Goal: Task Accomplishment & Management: Complete application form

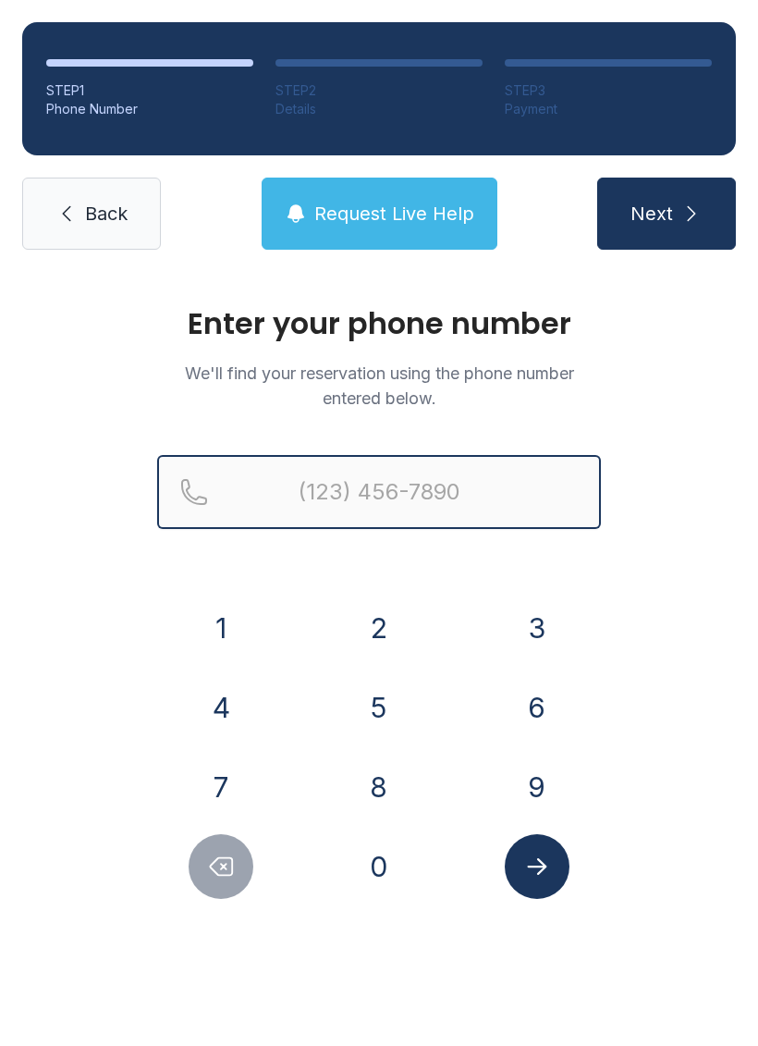
click at [494, 493] on input "Reservation phone number" at bounding box center [379, 492] width 444 height 74
type input "[PHONE_NUMBER]"
click at [666, 214] on button "Next" at bounding box center [666, 213] width 139 height 72
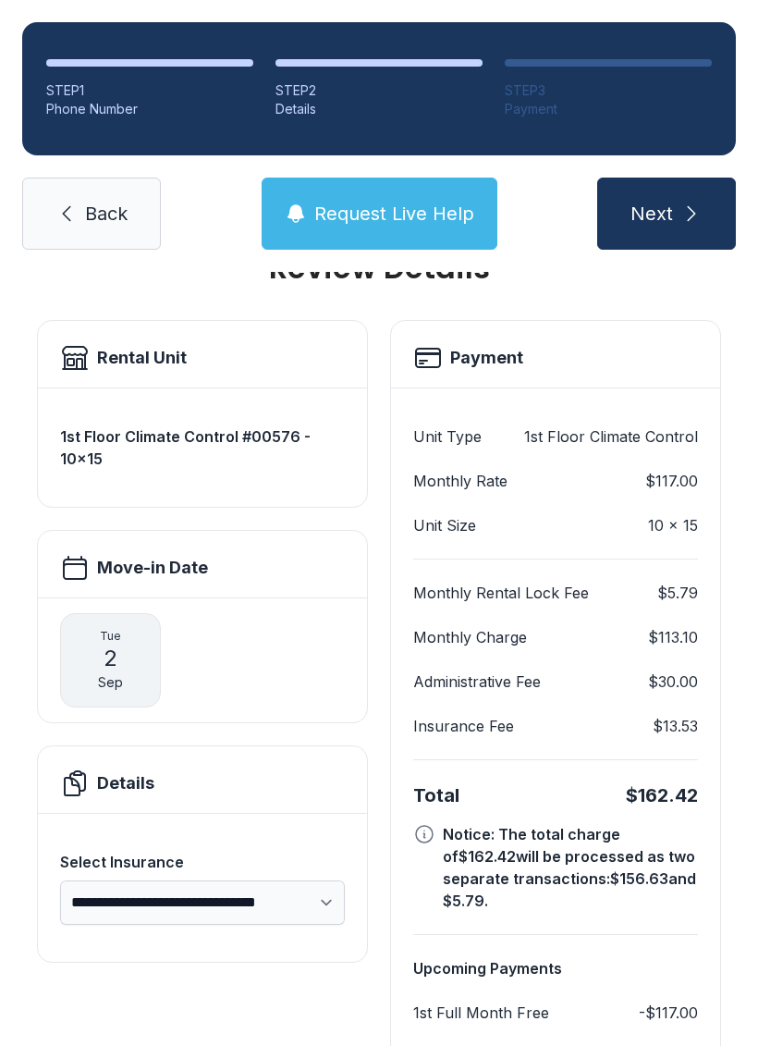
scroll to position [54, 0]
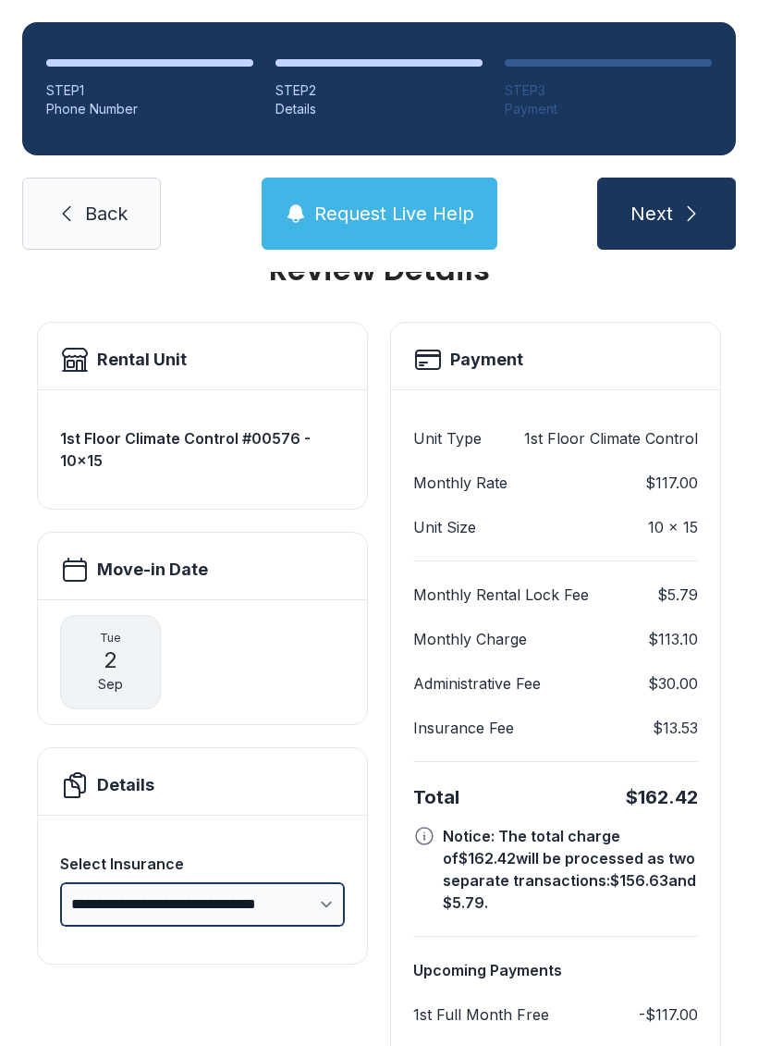
click at [300, 904] on select "**********" at bounding box center [202, 904] width 285 height 44
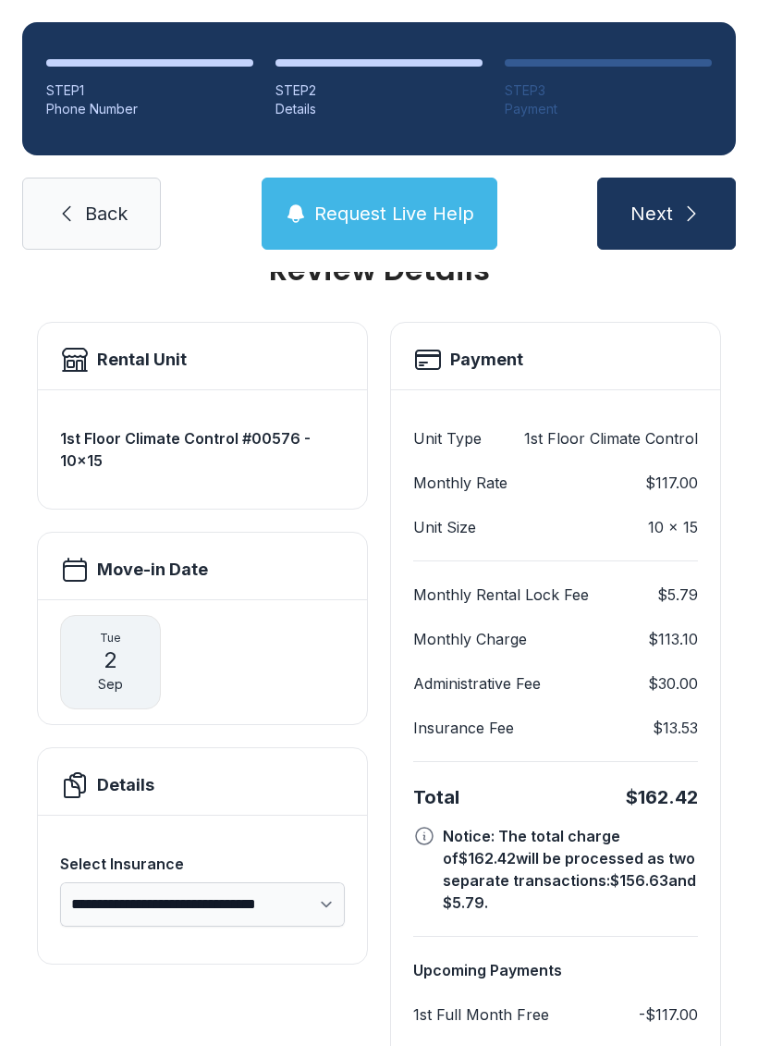
click at [672, 229] on button "Next" at bounding box center [666, 213] width 139 height 72
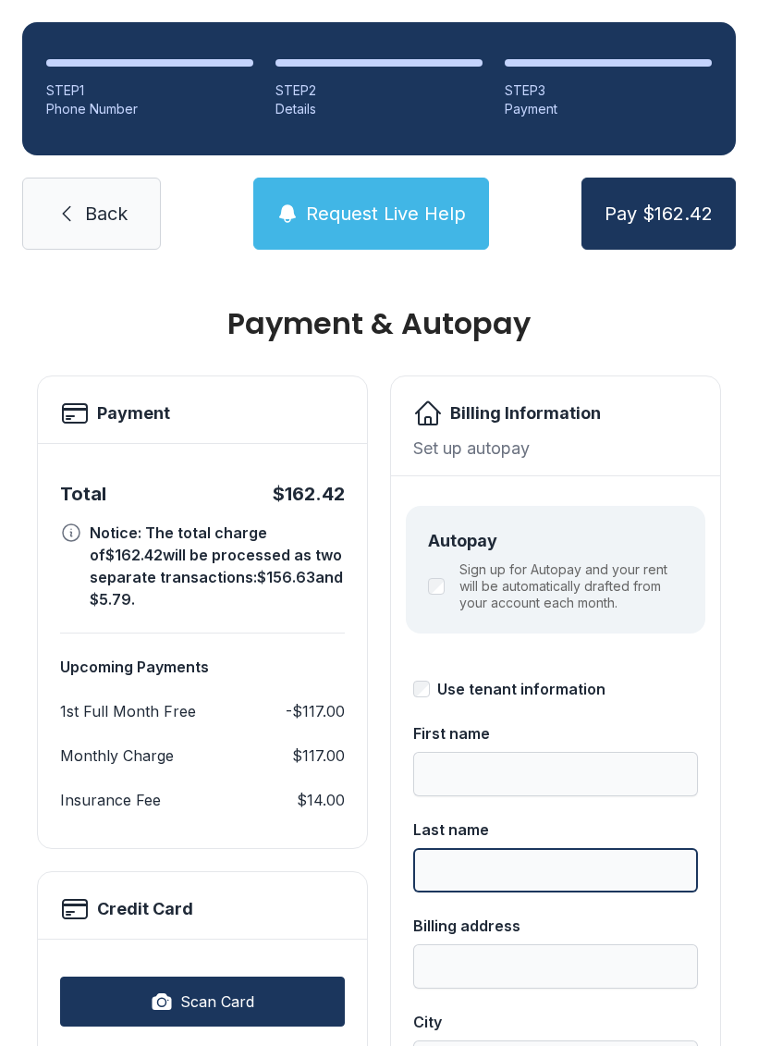
click at [673, 869] on input "Last name" at bounding box center [555, 870] width 285 height 44
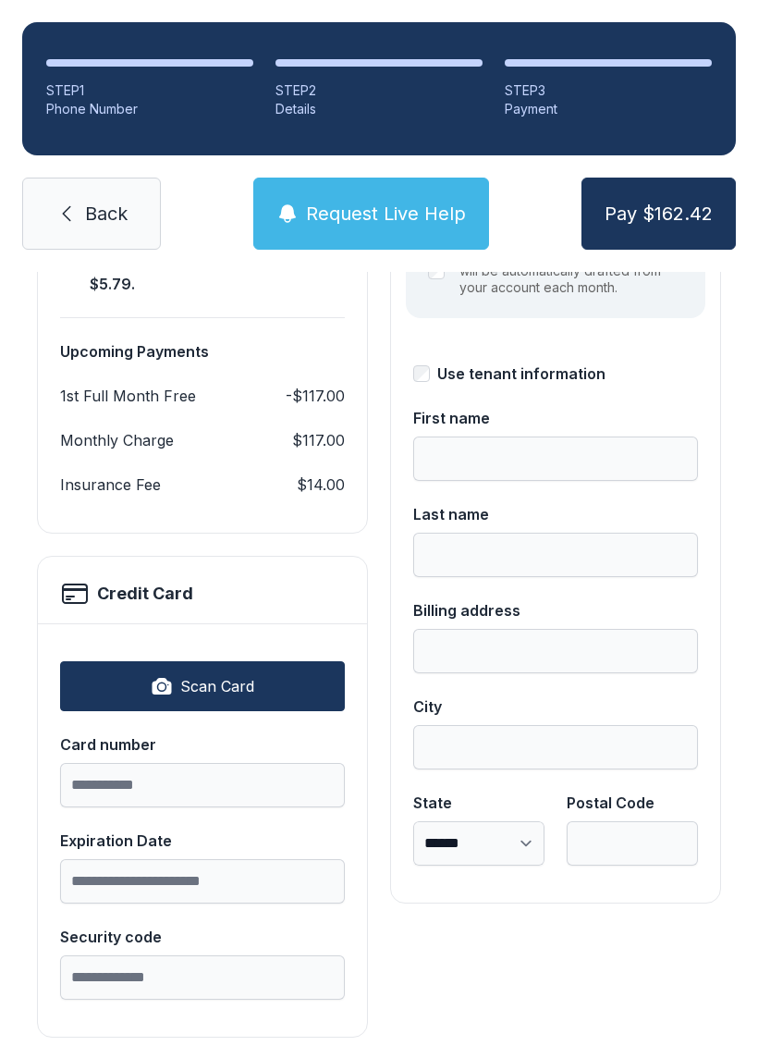
scroll to position [313, 0]
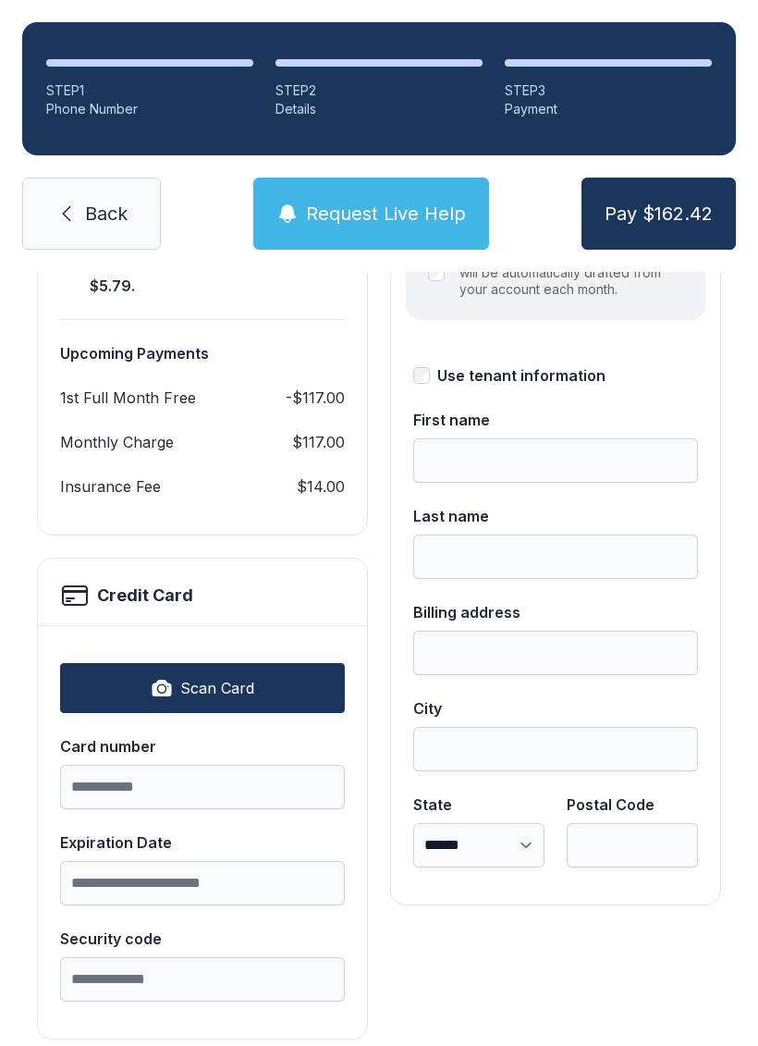
click at [233, 764] on input "Card number" at bounding box center [202, 786] width 285 height 44
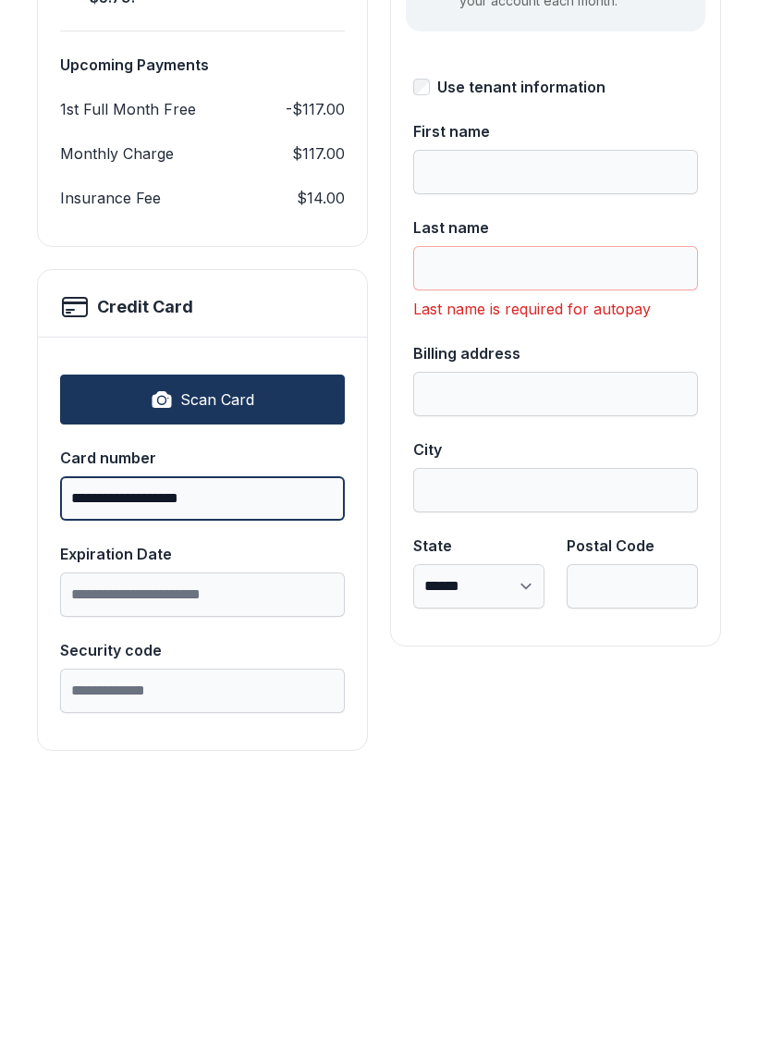
type input "**********"
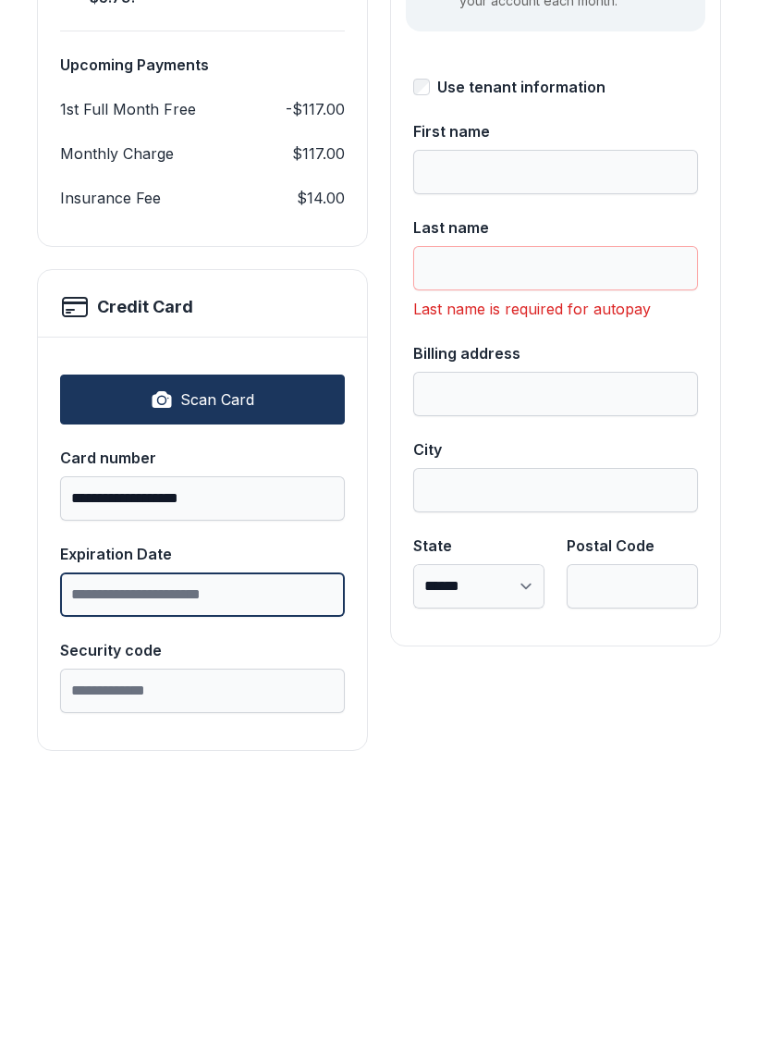
click at [307, 861] on input "Expiration Date" at bounding box center [202, 883] width 285 height 44
type input "*****"
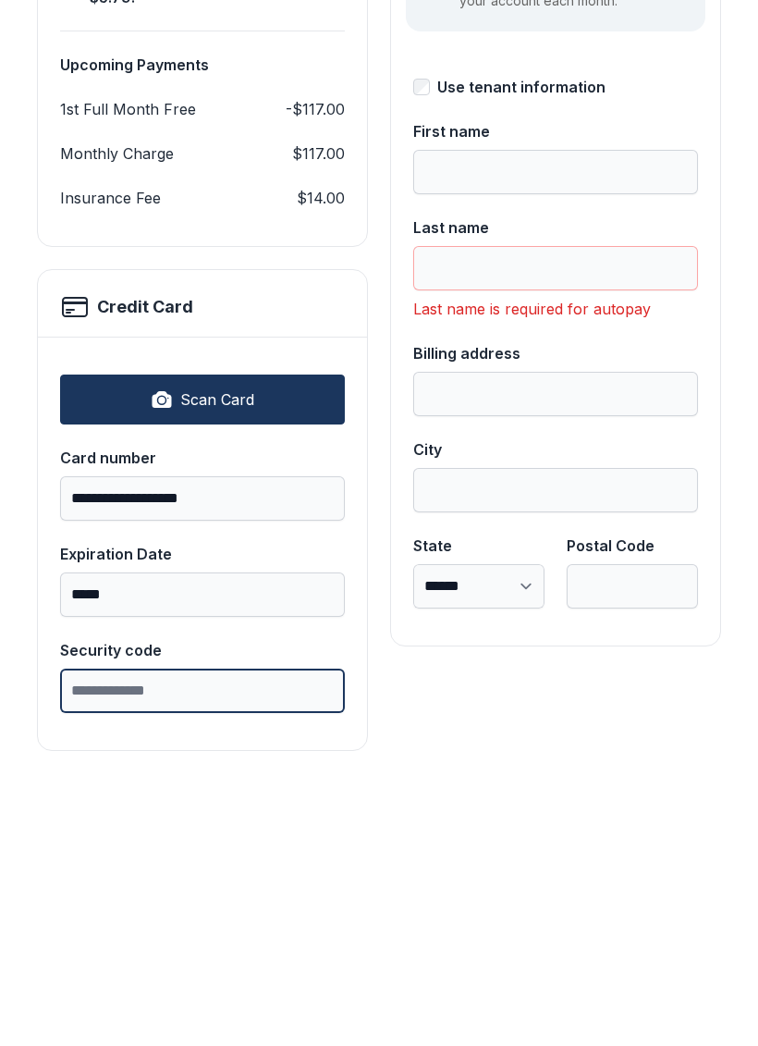
click at [271, 957] on input "Security code" at bounding box center [202, 979] width 285 height 44
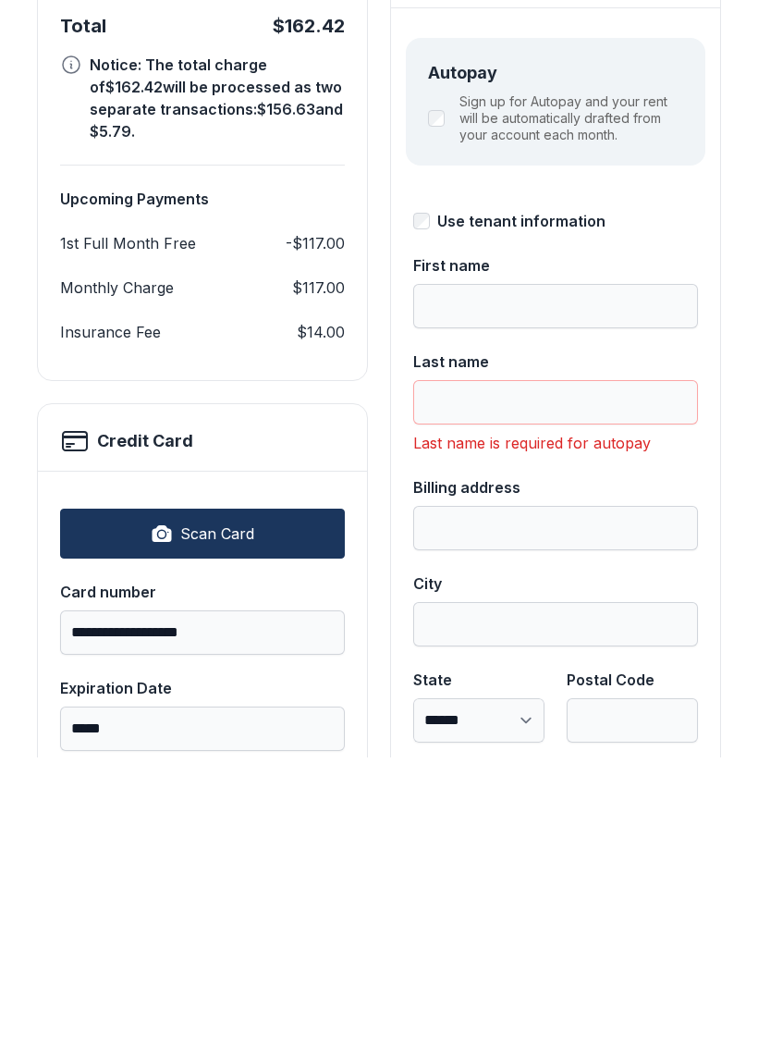
scroll to position [97, 0]
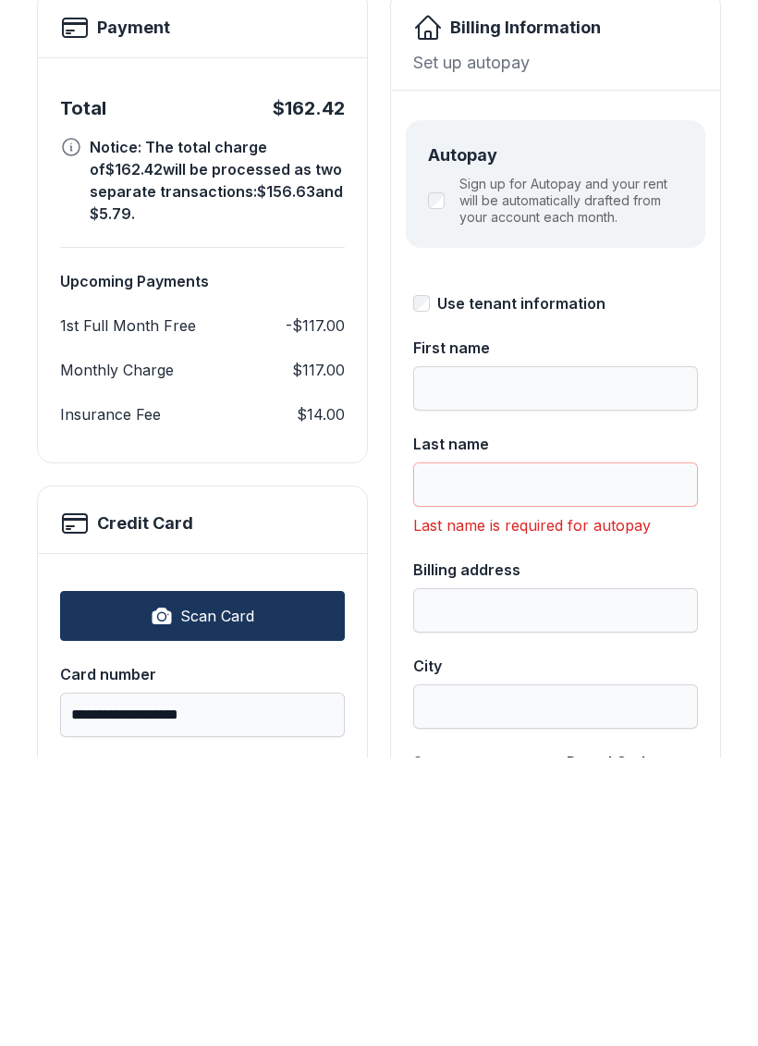
type input "***"
click at [611, 654] on input "First name" at bounding box center [555, 676] width 285 height 44
type input "*****"
type input "*******"
type input "**********"
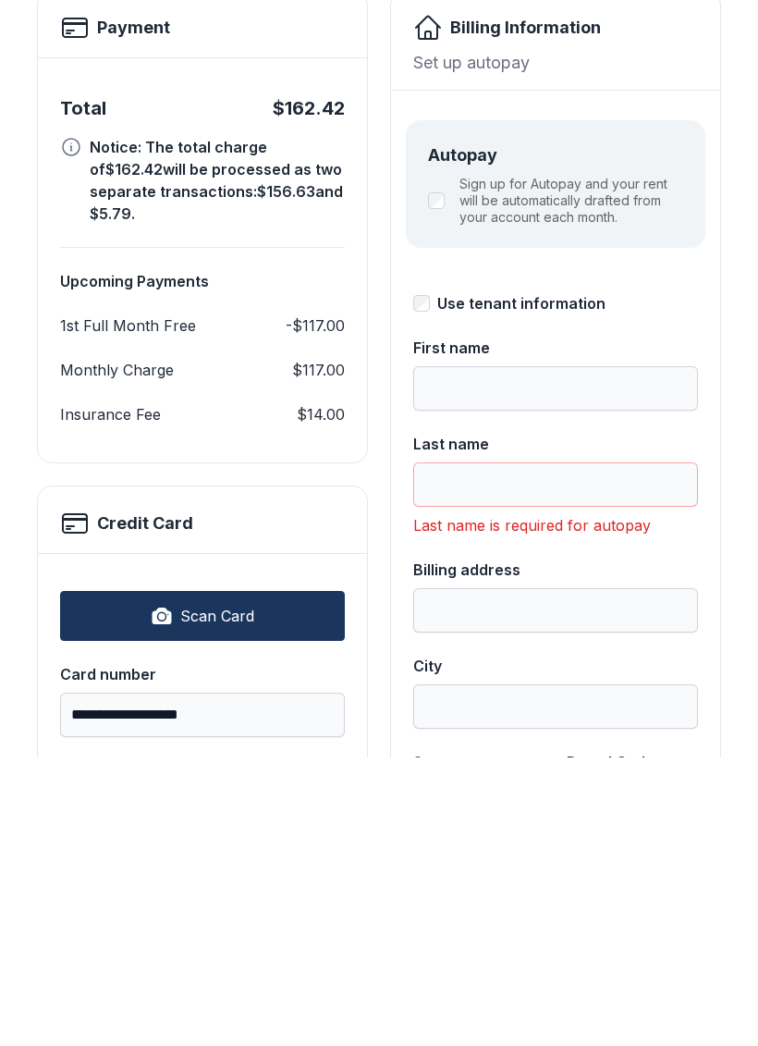
type input "*****"
select select "**"
type input "*****"
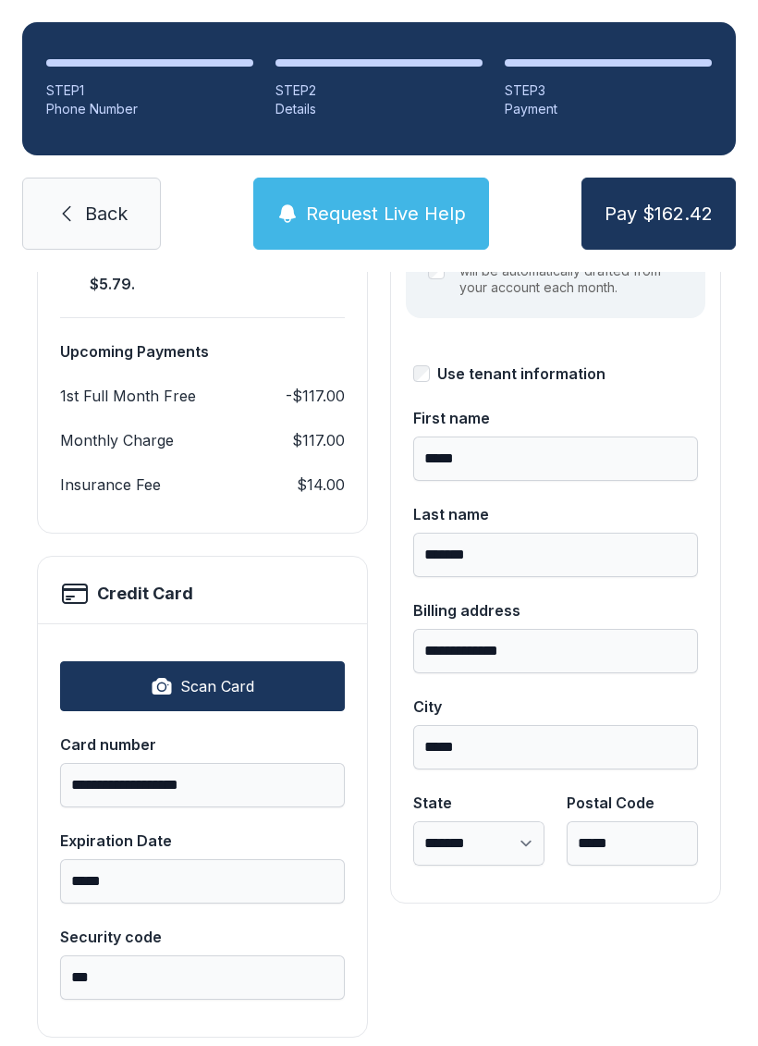
click at [677, 201] on span "Pay $162.42" at bounding box center [659, 214] width 108 height 26
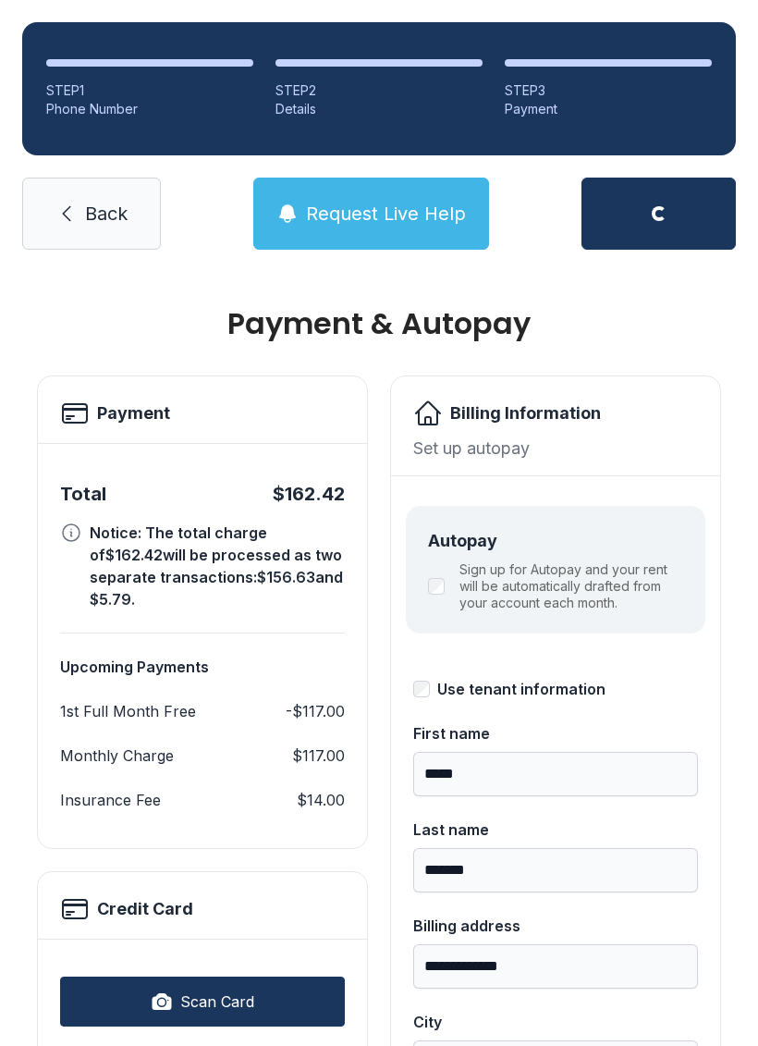
scroll to position [0, 0]
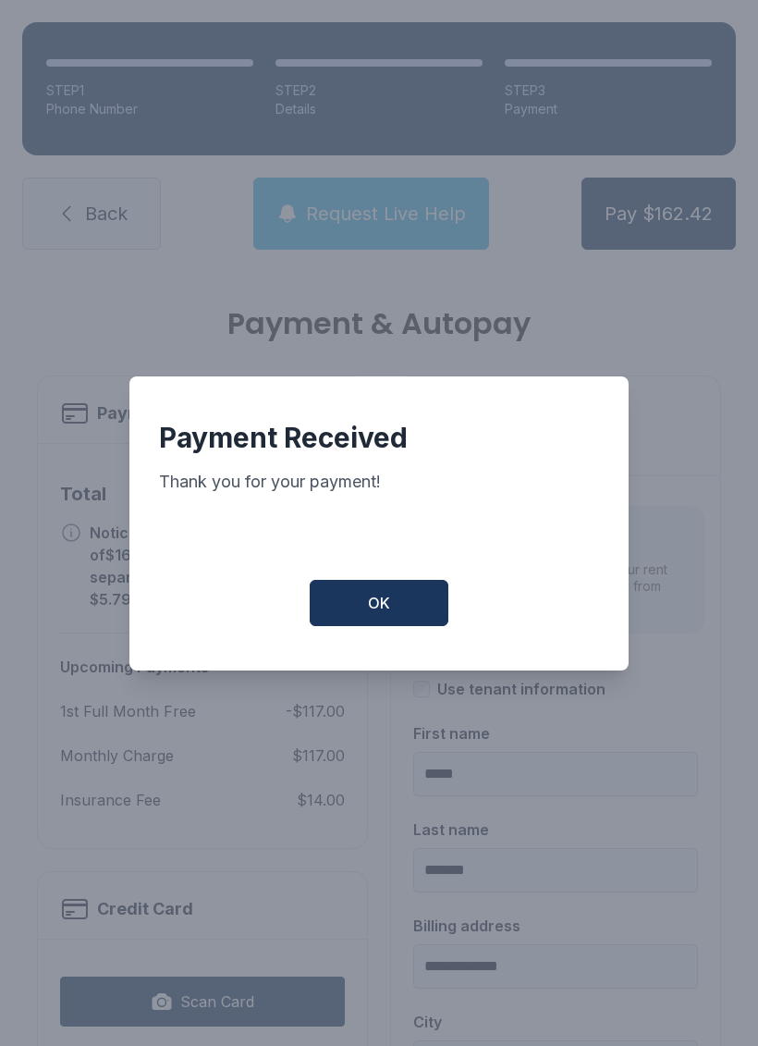
click at [410, 596] on button "OK" at bounding box center [379, 603] width 139 height 46
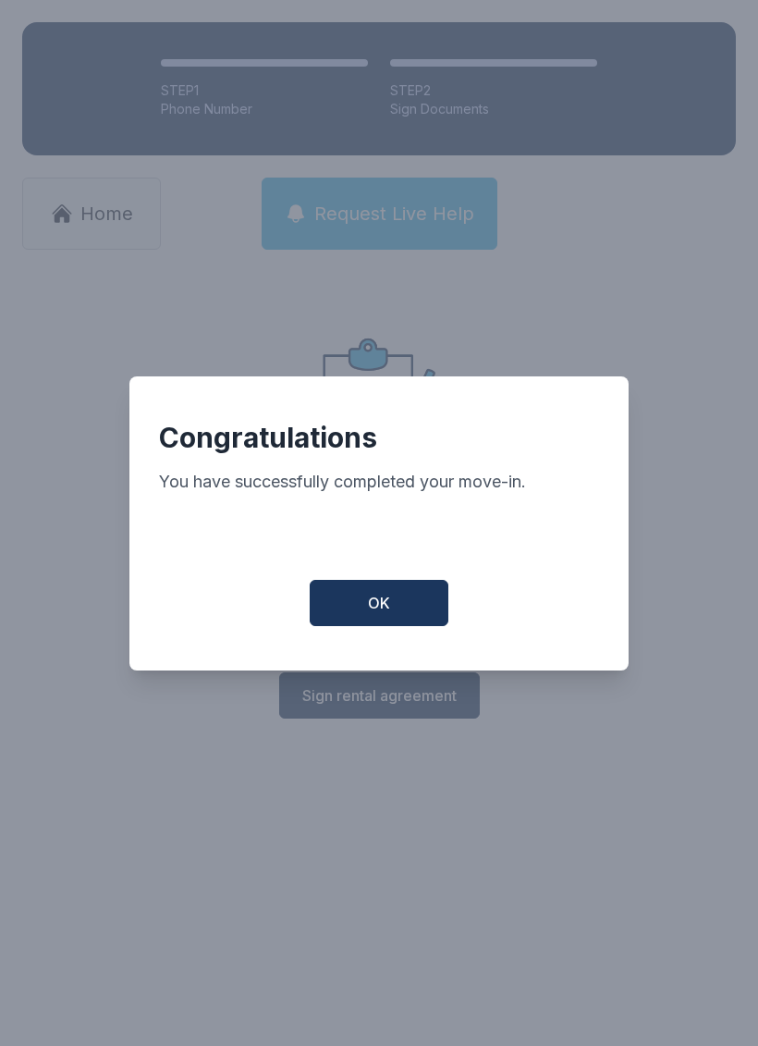
click at [405, 597] on button "OK" at bounding box center [379, 603] width 139 height 46
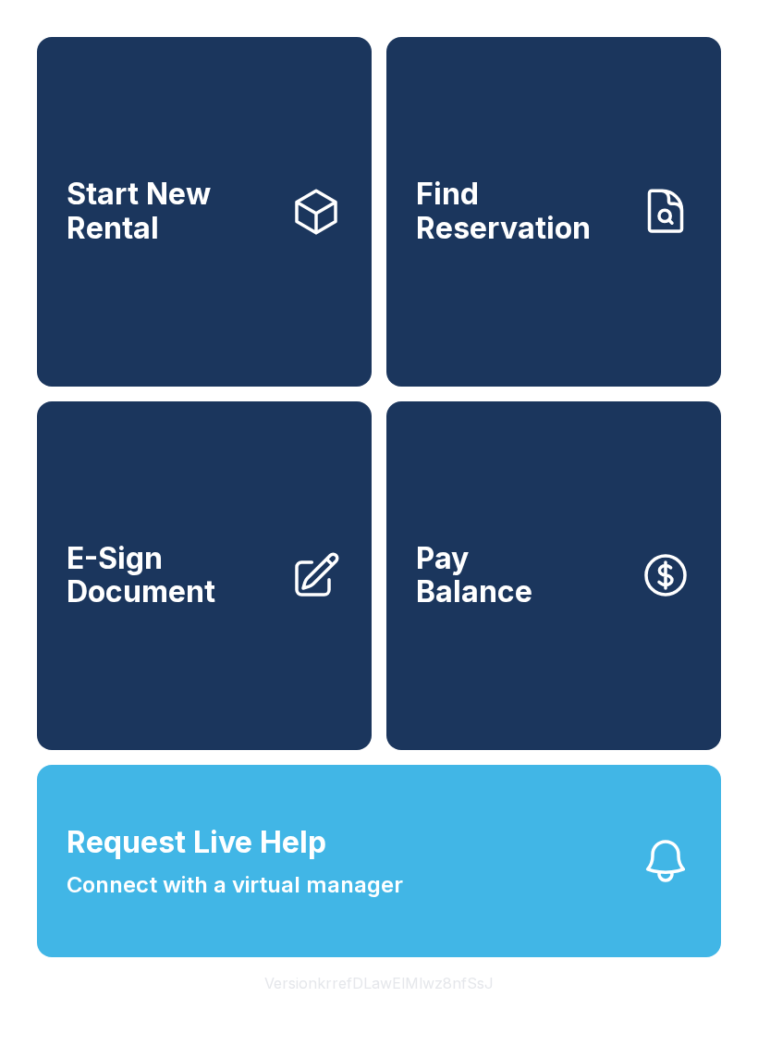
click at [482, 913] on button "Request Live Help Connect with a virtual manager" at bounding box center [379, 860] width 684 height 192
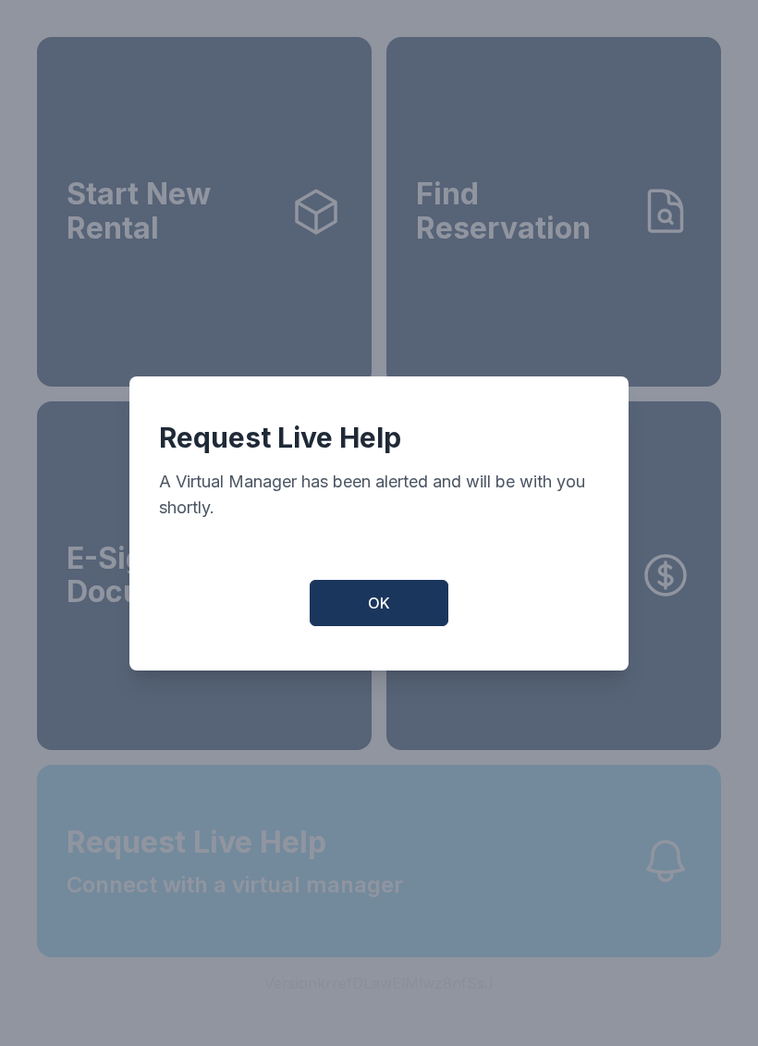
click at [389, 607] on span "OK" at bounding box center [379, 603] width 22 height 22
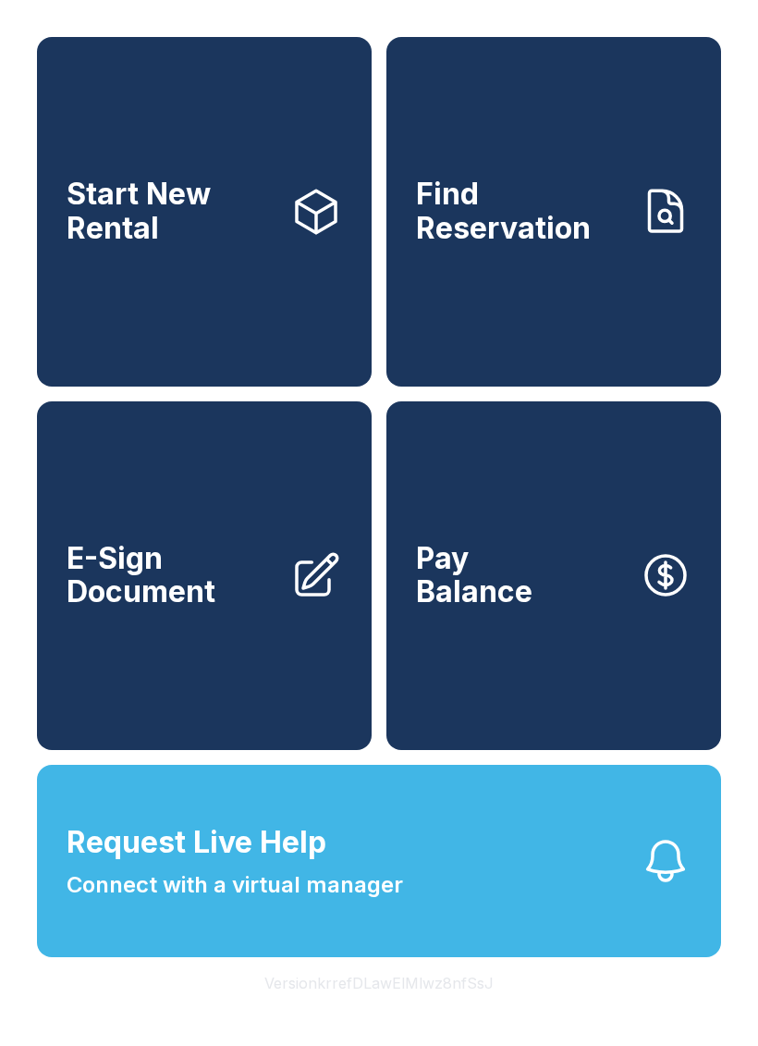
click at [263, 948] on button "Request Live Help Connect with a virtual manager" at bounding box center [379, 860] width 684 height 192
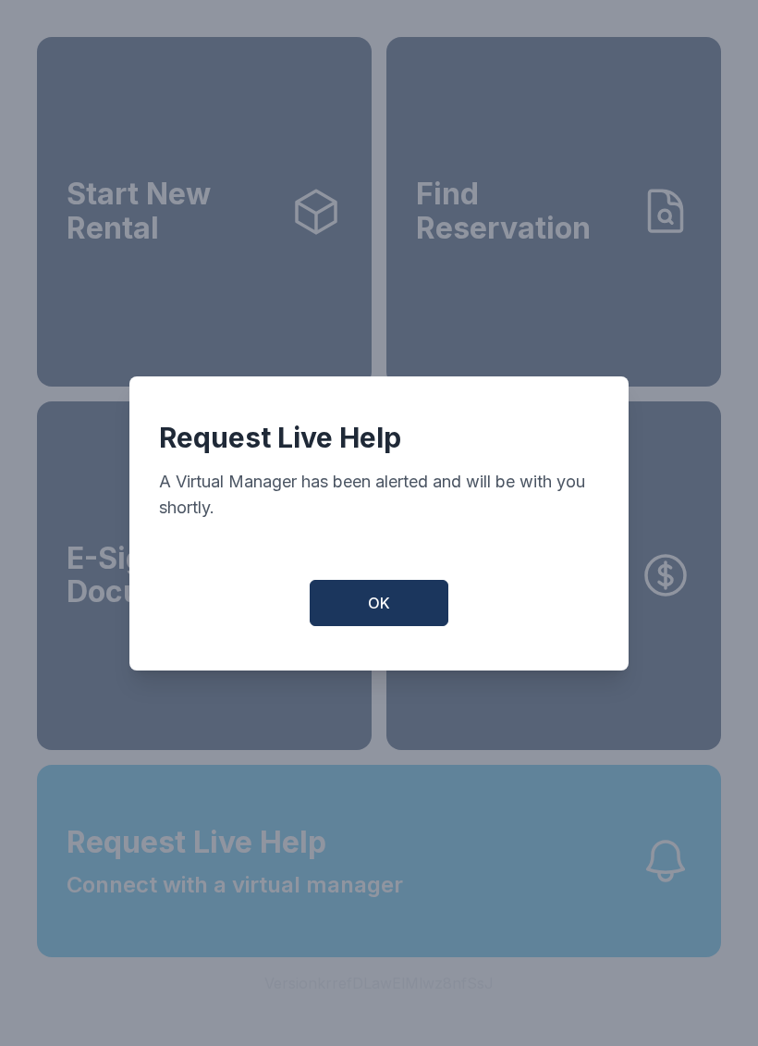
click at [373, 608] on span "OK" at bounding box center [379, 603] width 22 height 22
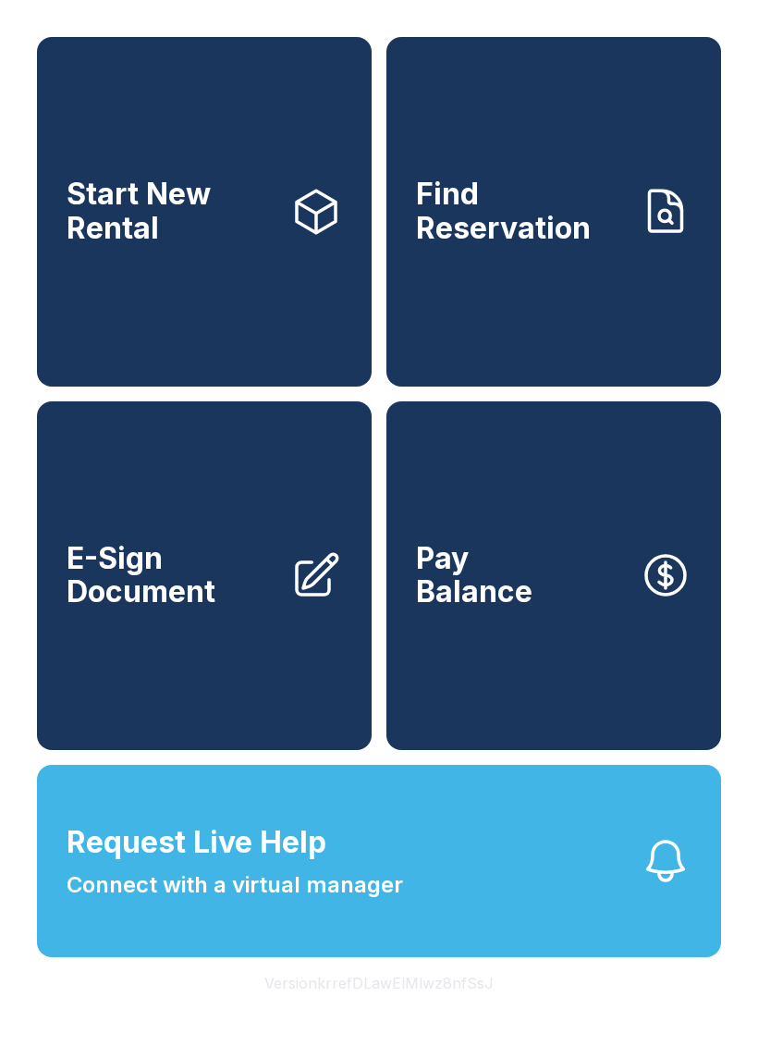
click at [165, 609] on span "E-Sign Document" at bounding box center [171, 575] width 209 height 67
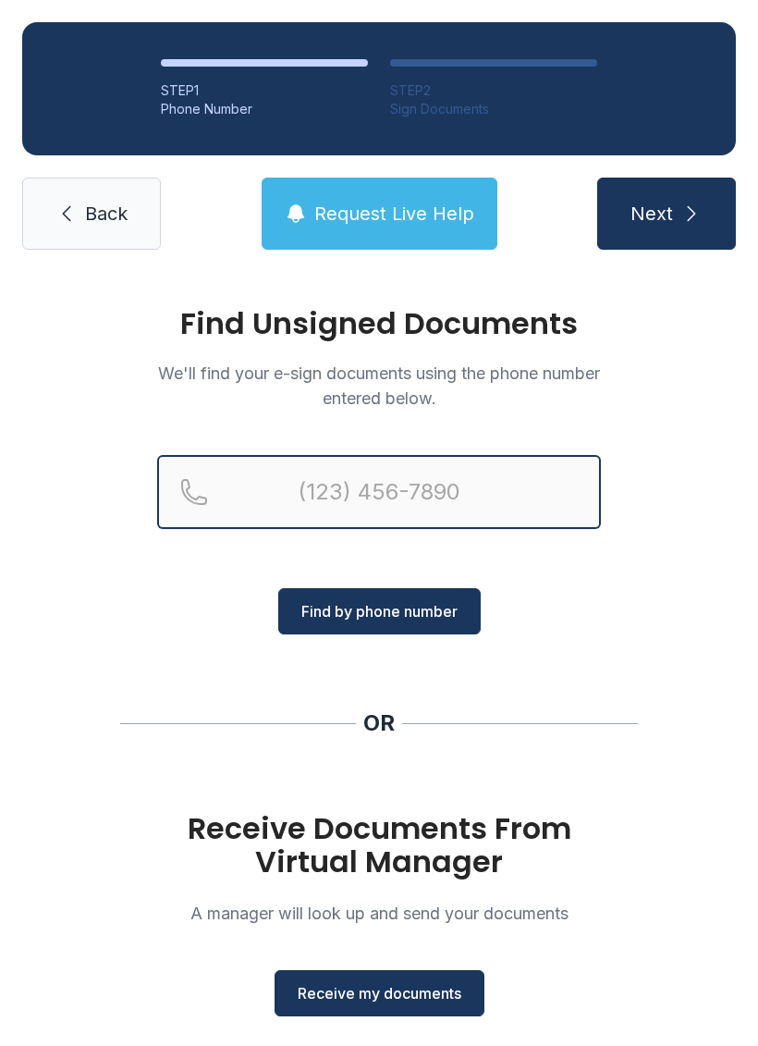
click at [508, 497] on input "Reservation phone number" at bounding box center [379, 492] width 444 height 74
type input "("
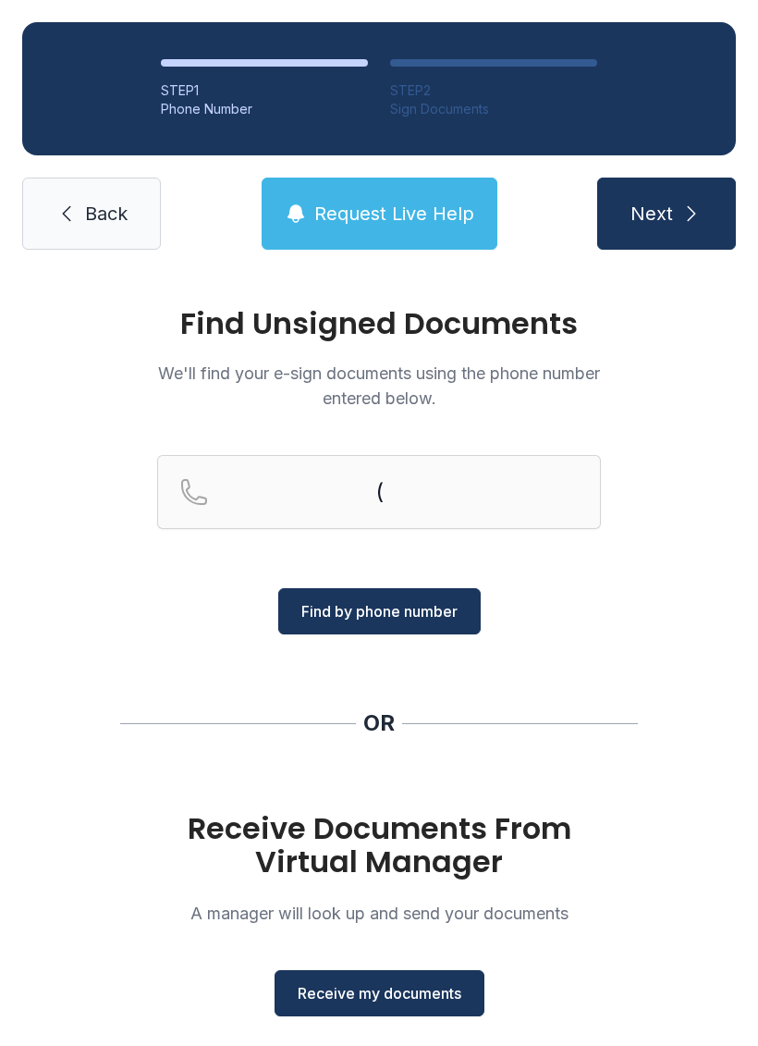
click at [681, 638] on div "Find Unsigned Documents We'll find your e-sign documents using the phone number…" at bounding box center [379, 681] width 758 height 818
click at [397, 998] on span "Receive my documents" at bounding box center [380, 993] width 164 height 22
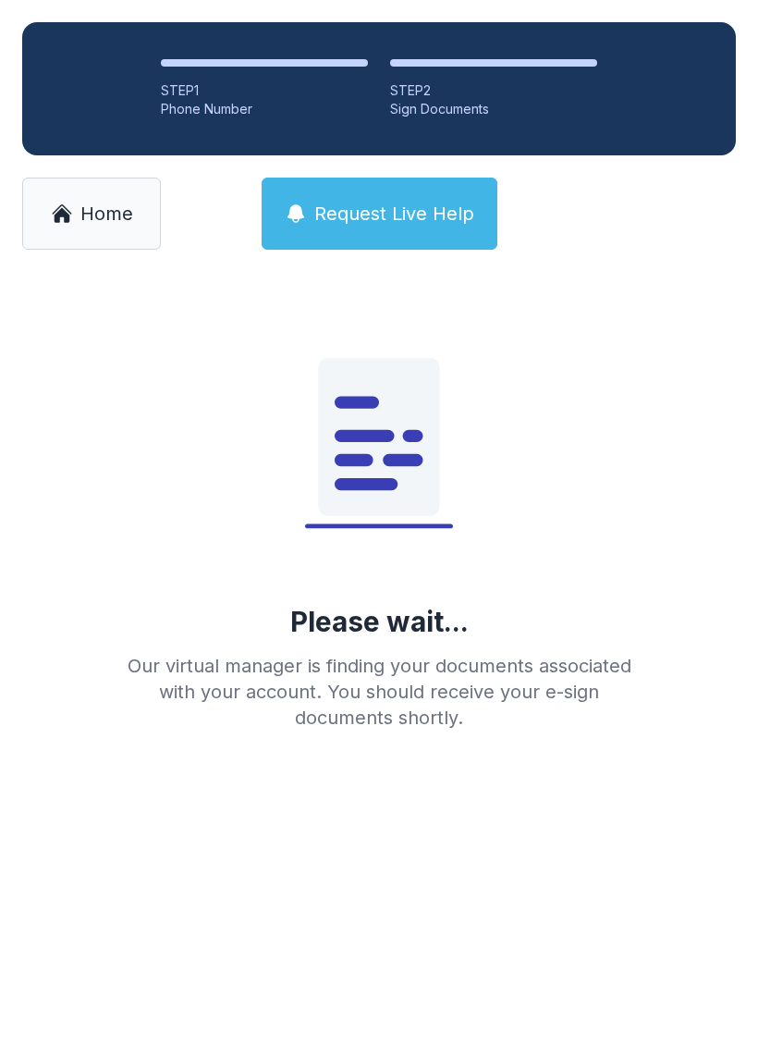
click at [82, 221] on span "Home" at bounding box center [106, 214] width 53 height 26
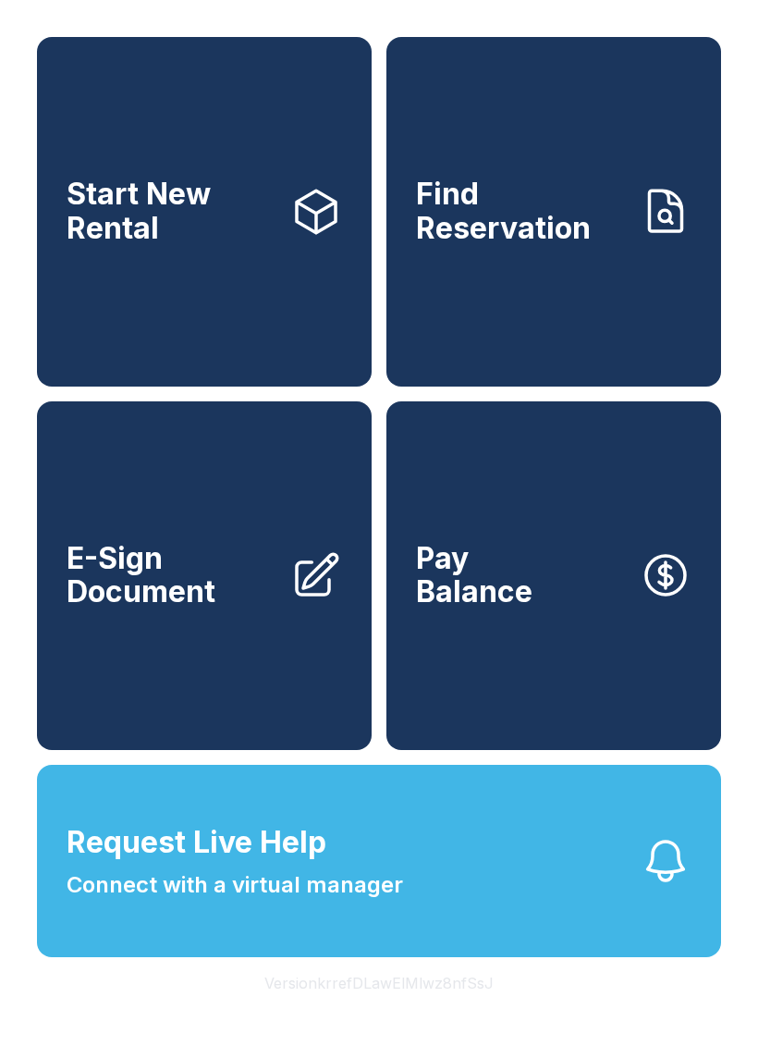
click at [158, 686] on link "E-Sign Document" at bounding box center [204, 575] width 335 height 349
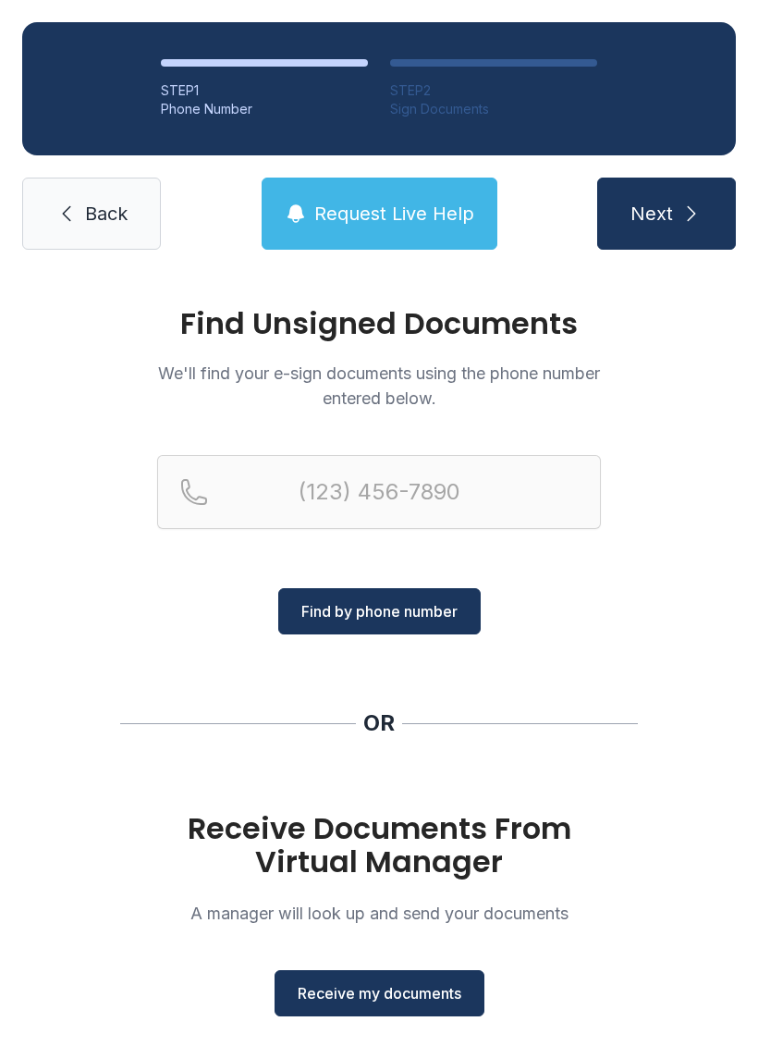
click at [378, 1005] on button "Receive my documents" at bounding box center [380, 993] width 210 height 46
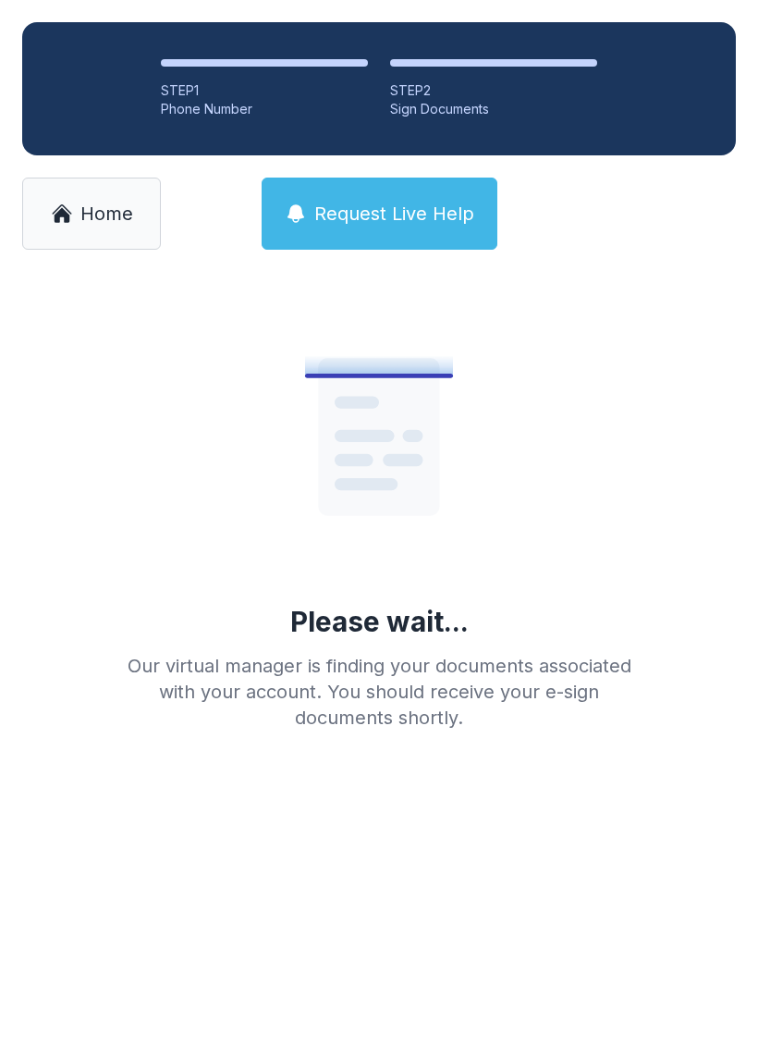
click at [88, 217] on span "Home" at bounding box center [106, 214] width 53 height 26
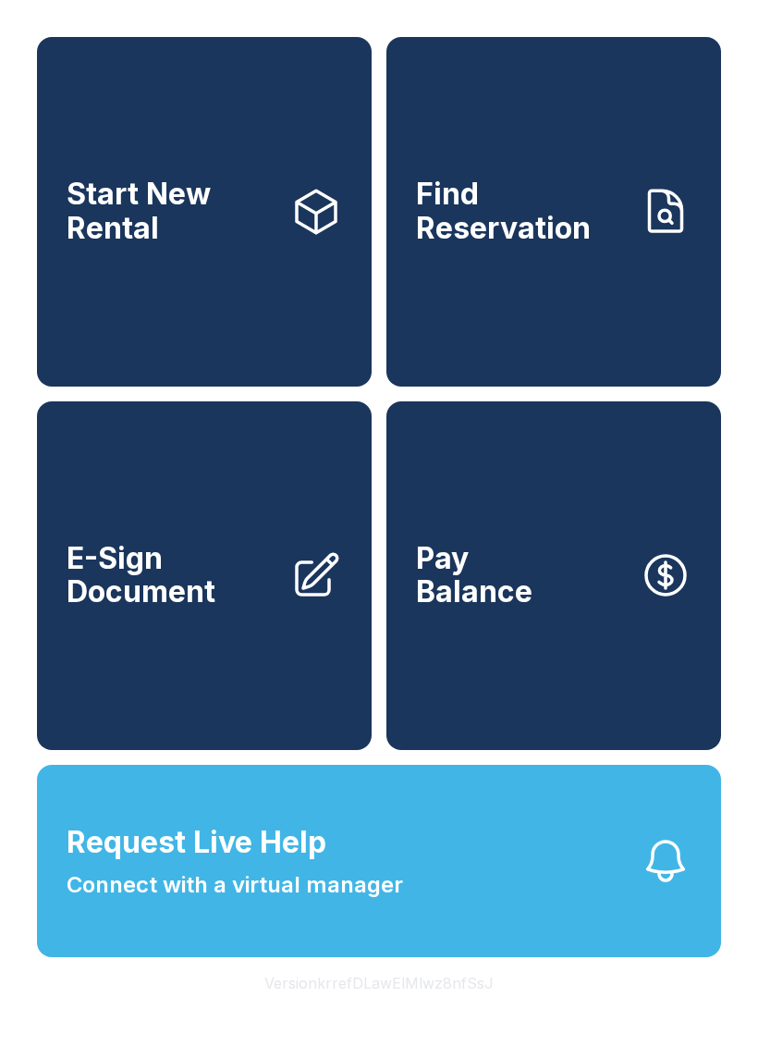
click at [208, 669] on link "E-Sign Document" at bounding box center [204, 575] width 335 height 349
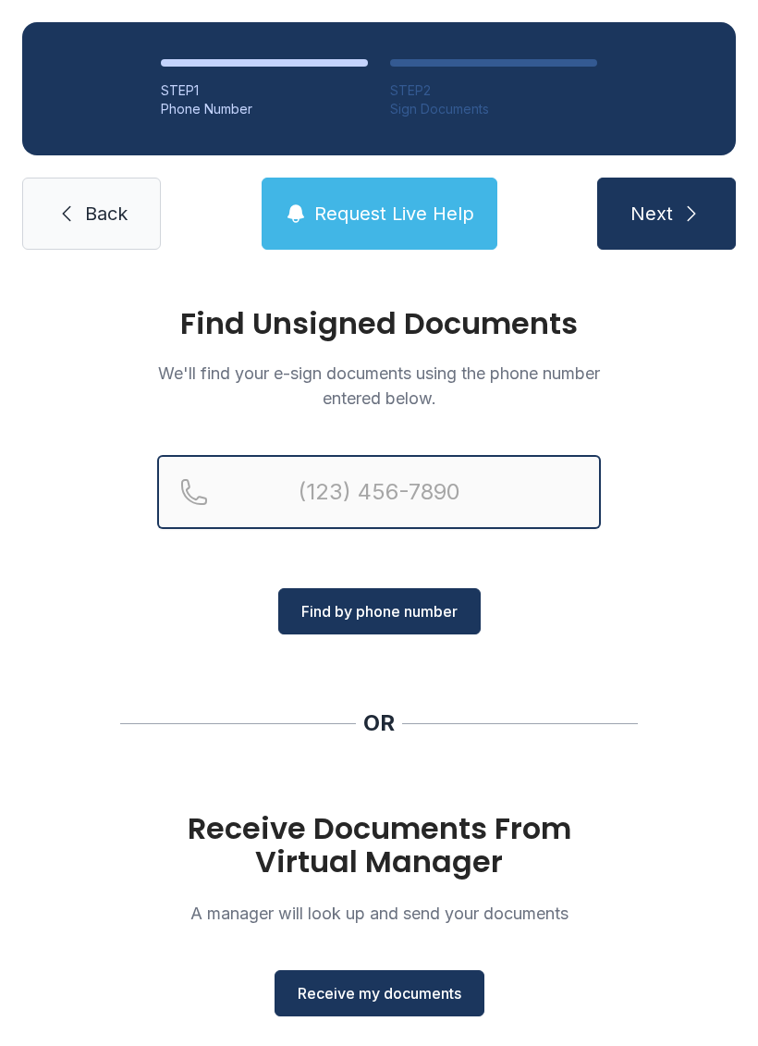
click at [392, 509] on input "Reservation phone number" at bounding box center [379, 492] width 444 height 74
type input "[PHONE_NUMBER]"
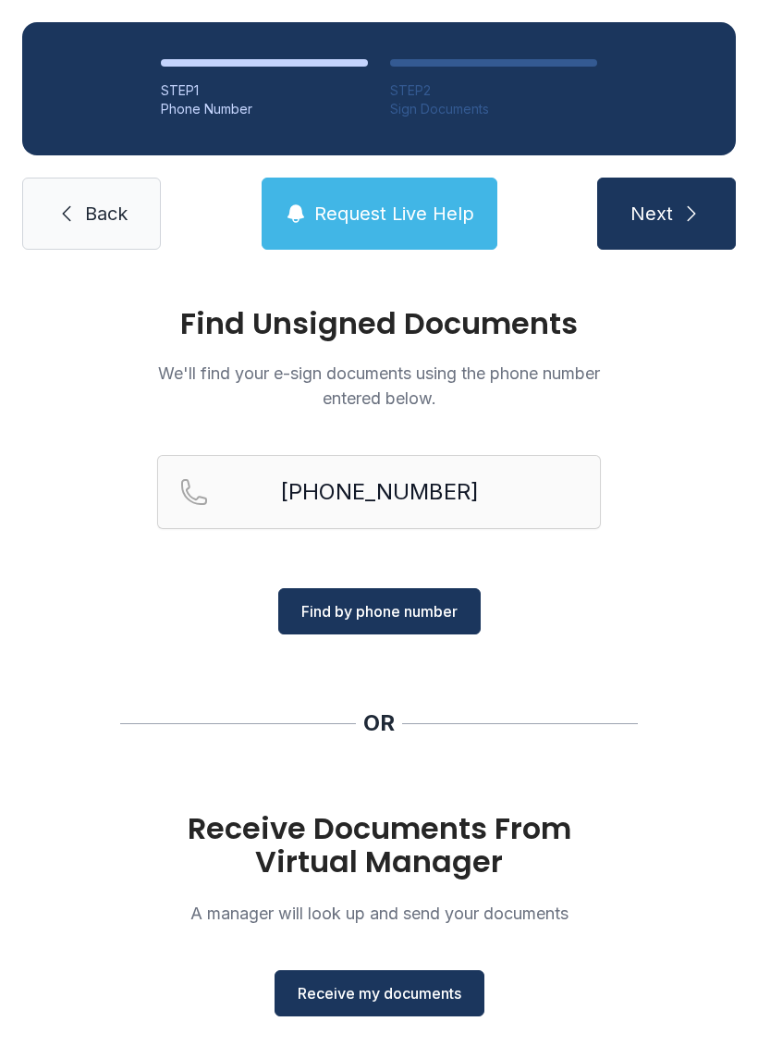
click at [421, 621] on span "Find by phone number" at bounding box center [379, 611] width 156 height 22
click at [425, 614] on span "Find by phone number" at bounding box center [379, 611] width 156 height 22
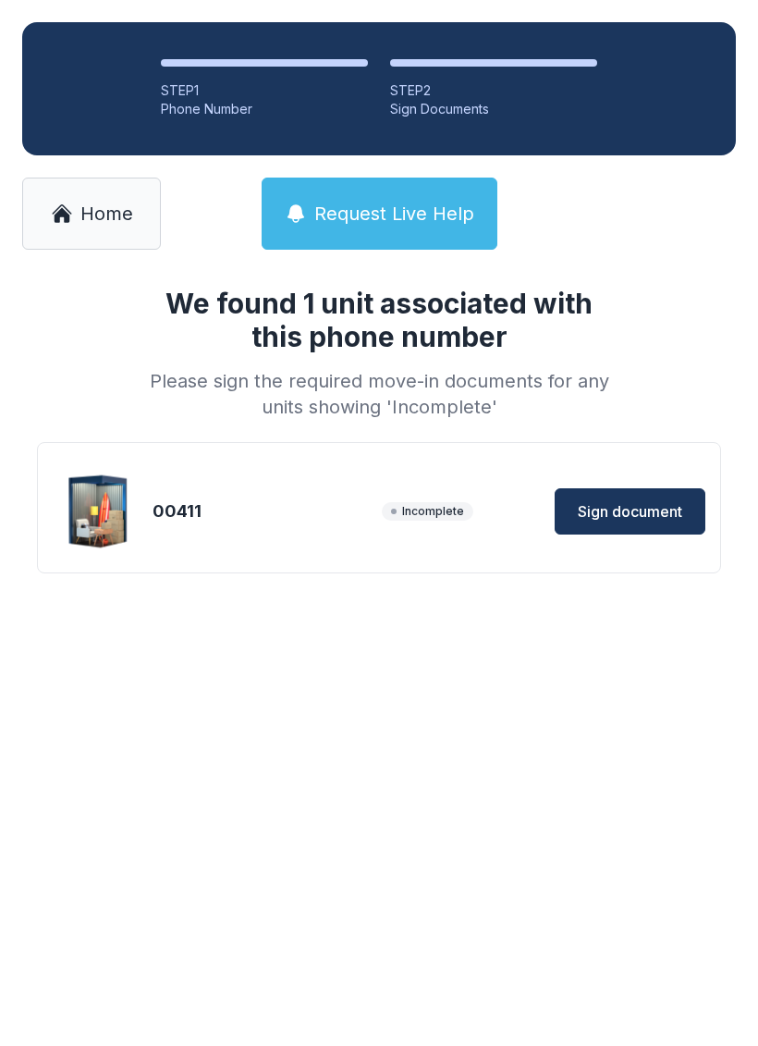
click at [671, 508] on span "Sign document" at bounding box center [630, 511] width 104 height 22
click at [51, 209] on icon at bounding box center [62, 213] width 22 height 22
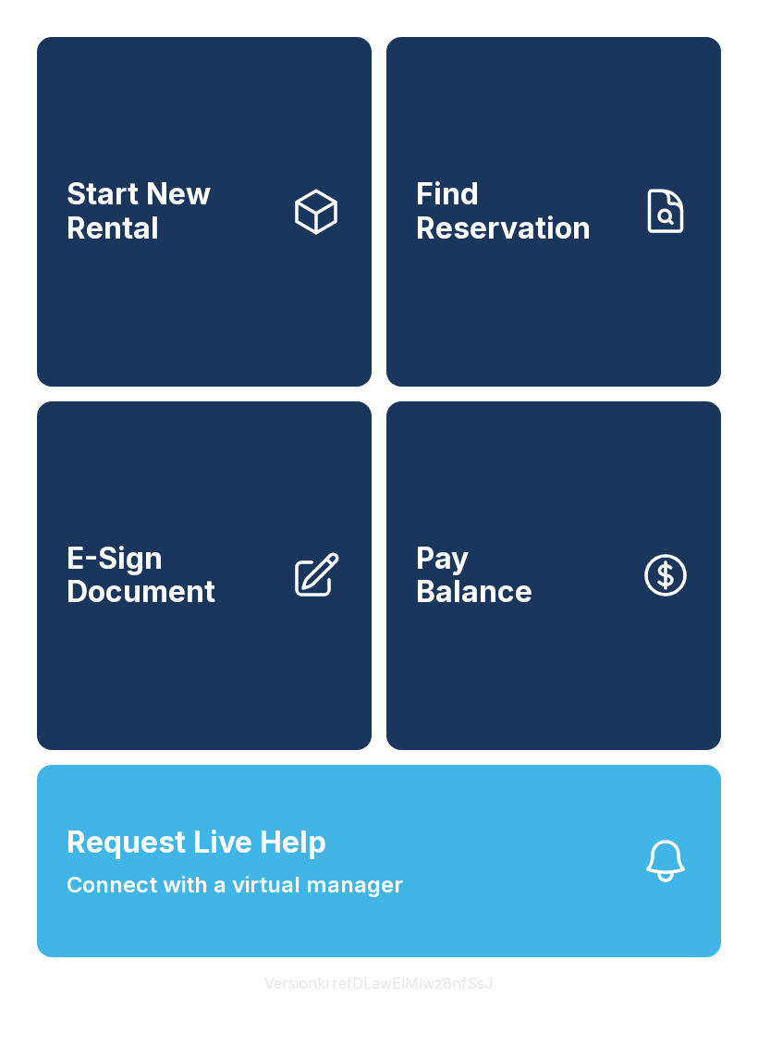
click at [172, 560] on link "E-Sign Document" at bounding box center [204, 575] width 335 height 349
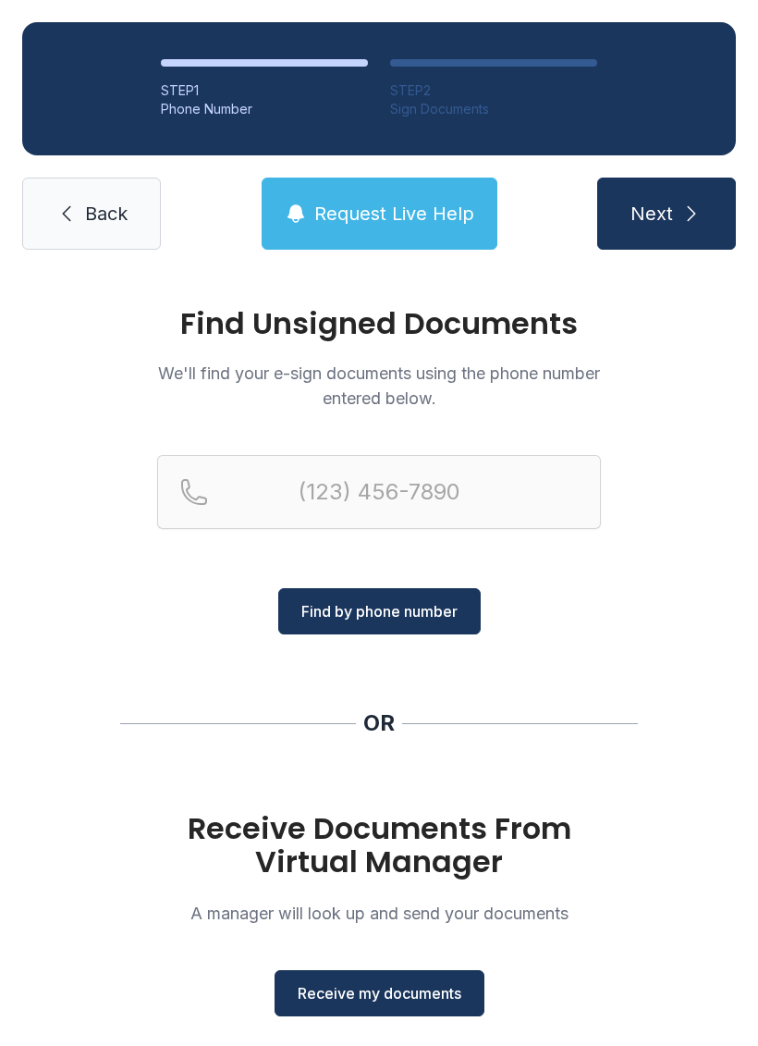
click at [85, 214] on span "Back" at bounding box center [106, 214] width 43 height 26
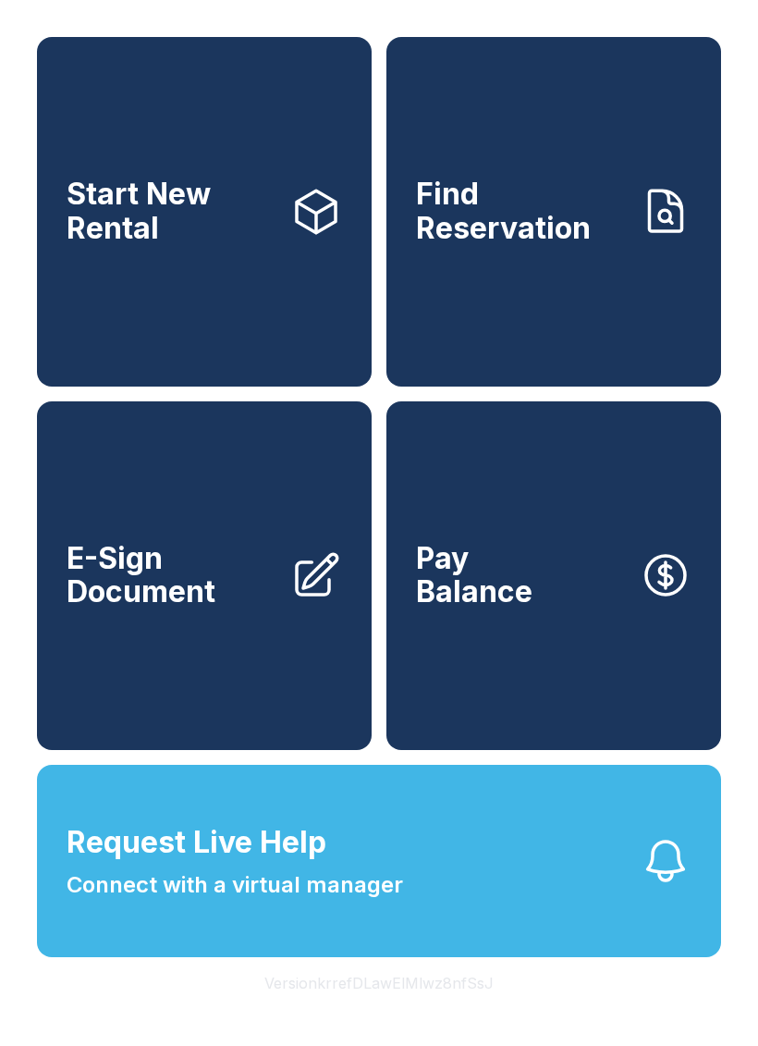
click at [257, 702] on link "E-Sign Document" at bounding box center [204, 575] width 335 height 349
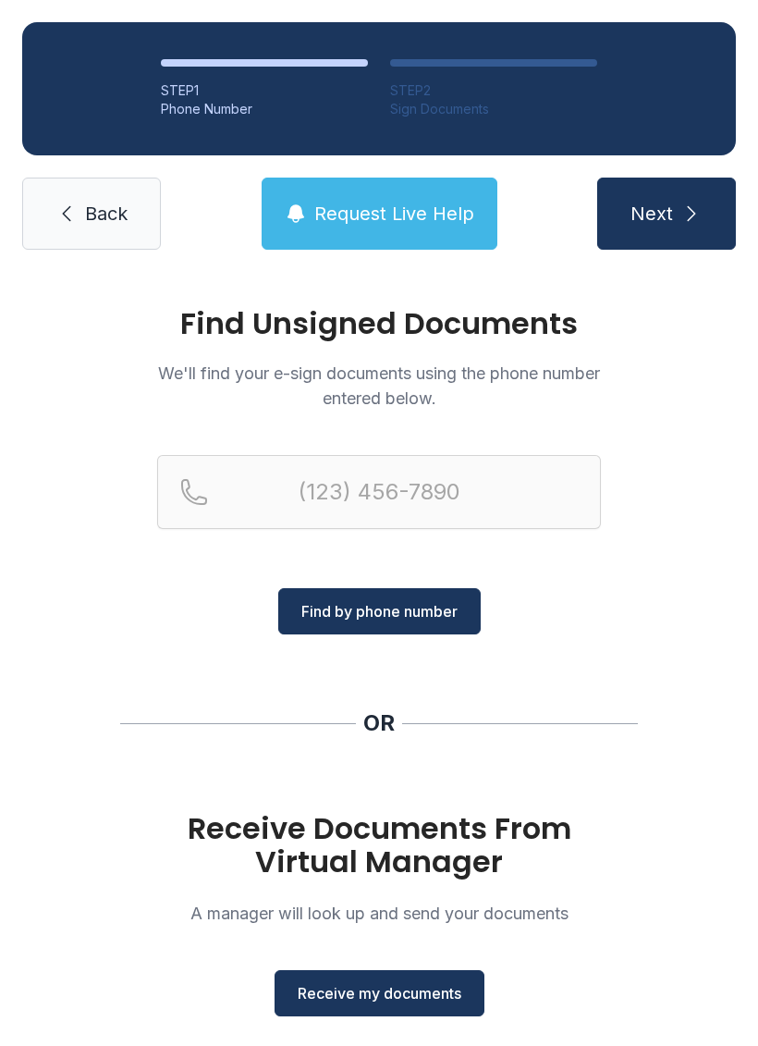
click at [365, 970] on button "Receive my documents" at bounding box center [380, 993] width 210 height 46
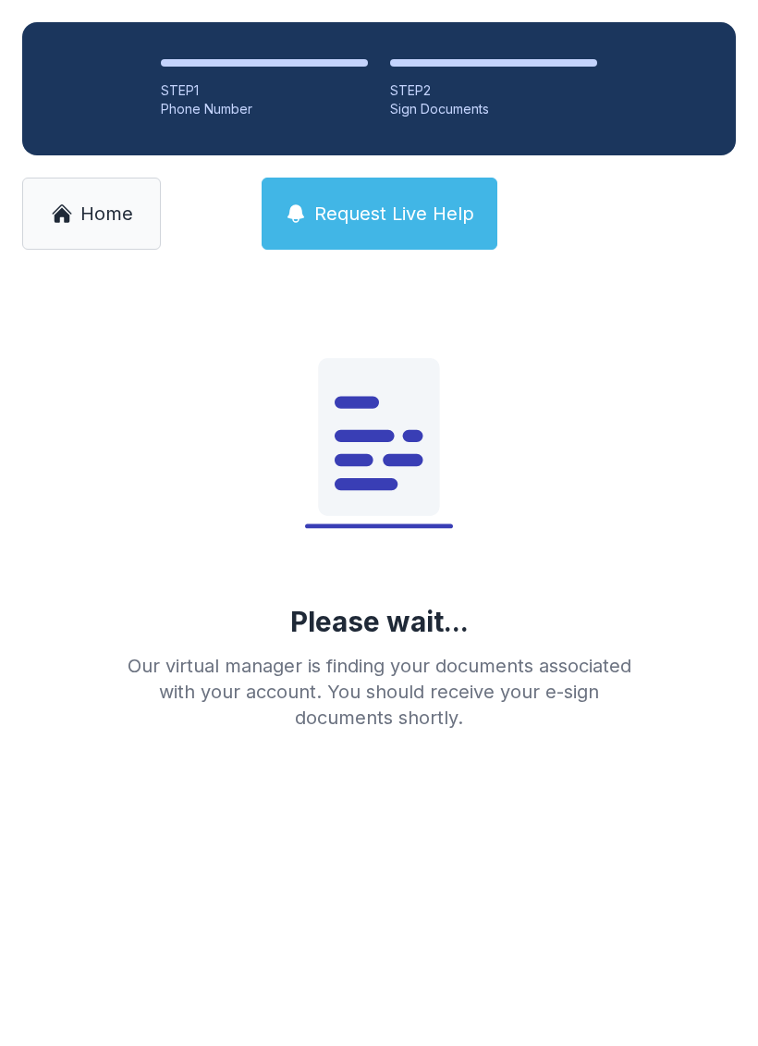
click at [103, 216] on span "Home" at bounding box center [106, 214] width 53 height 26
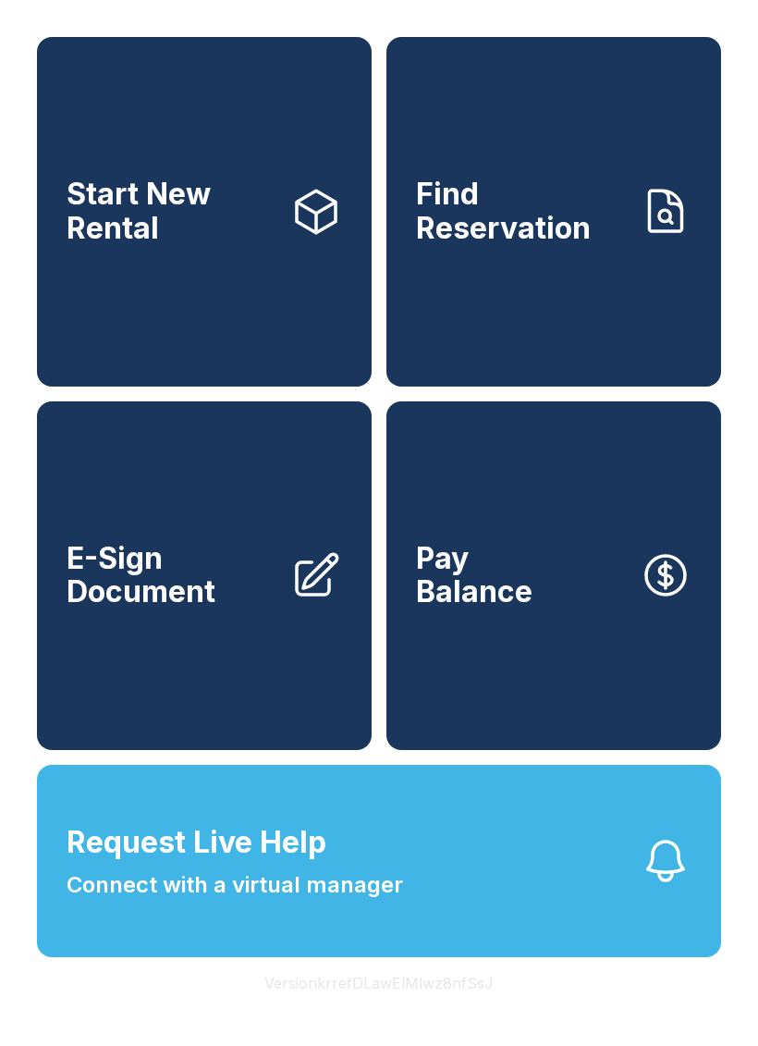
click at [531, 658] on button "Pay Balance" at bounding box center [553, 575] width 335 height 349
